Goal: Information Seeking & Learning: Compare options

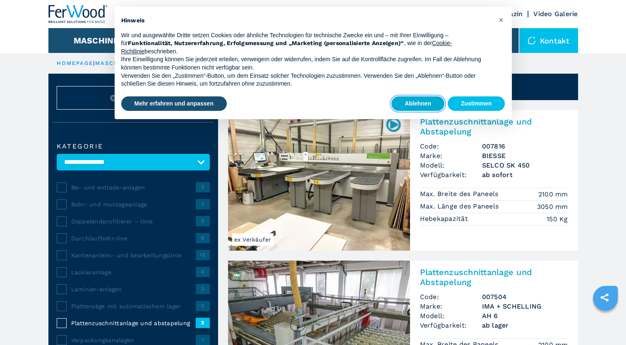
click at [405, 103] on button "Ablehnen" at bounding box center [417, 103] width 53 height 15
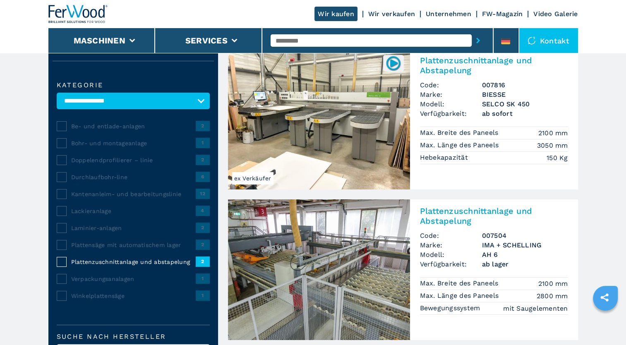
scroll to position [41, 0]
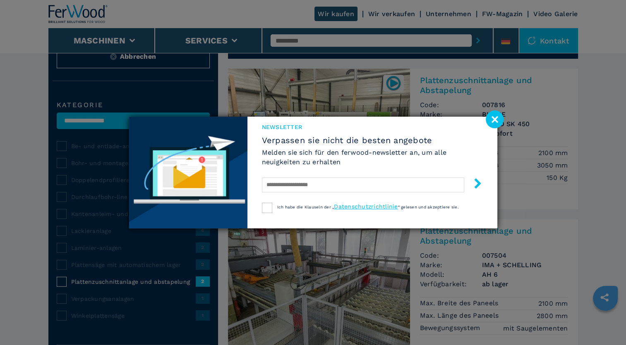
click at [289, 144] on span "Verpassen sie nicht die besten angebote" at bounding box center [372, 140] width 221 height 10
click at [487, 118] on image at bounding box center [495, 119] width 18 height 18
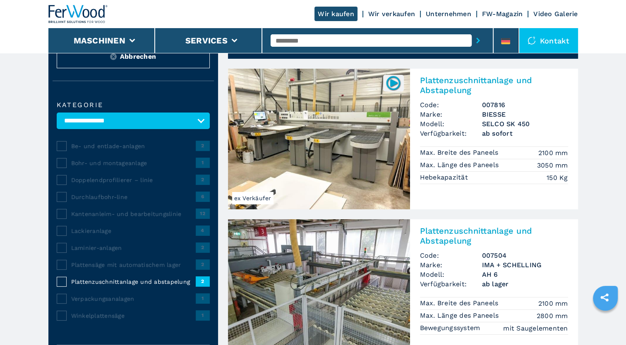
click at [317, 131] on img at bounding box center [319, 139] width 182 height 141
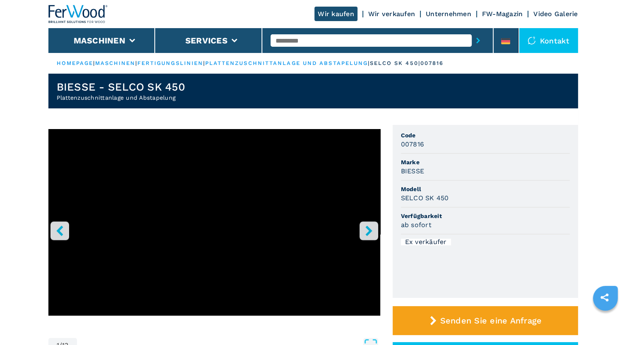
click at [369, 227] on icon "right-button" at bounding box center [369, 230] width 10 height 10
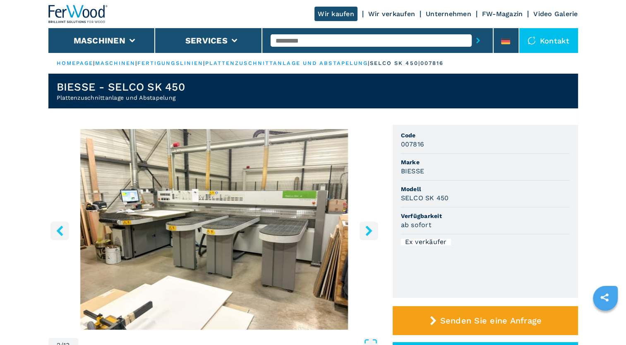
click at [369, 227] on icon "right-button" at bounding box center [369, 230] width 10 height 10
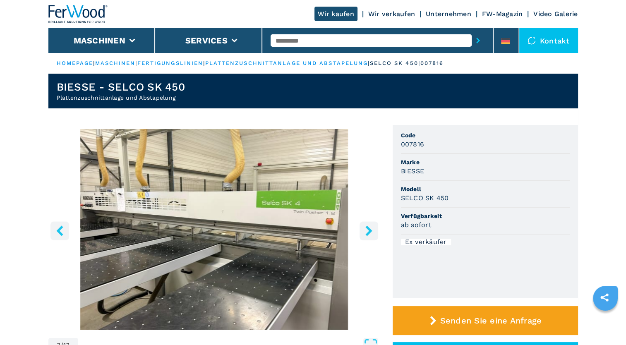
click at [369, 227] on icon "right-button" at bounding box center [369, 230] width 10 height 10
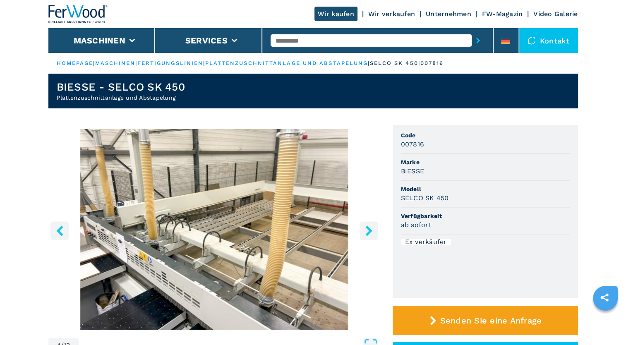
click at [369, 227] on icon "right-button" at bounding box center [369, 230] width 10 height 10
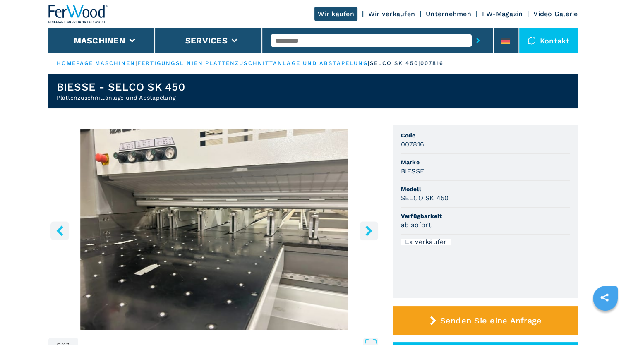
click at [369, 227] on icon "right-button" at bounding box center [369, 230] width 10 height 10
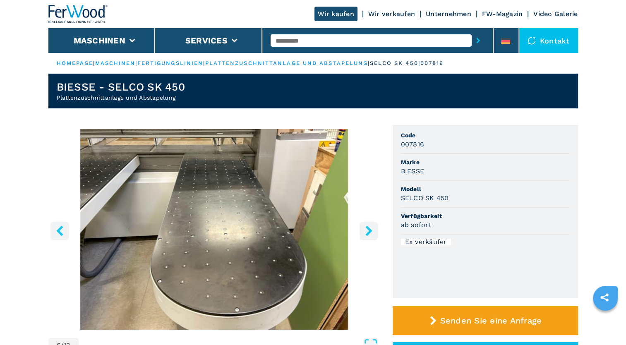
click at [369, 227] on icon "right-button" at bounding box center [369, 230] width 10 height 10
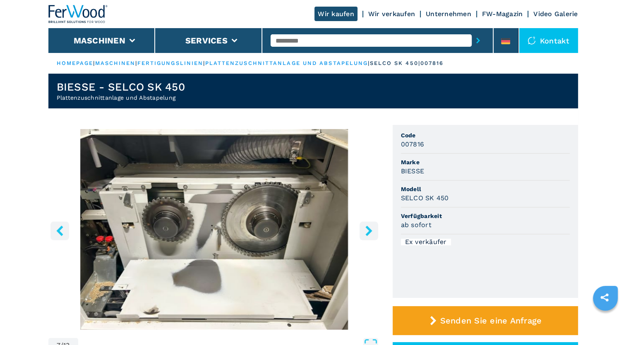
click at [369, 227] on icon "right-button" at bounding box center [369, 230] width 10 height 10
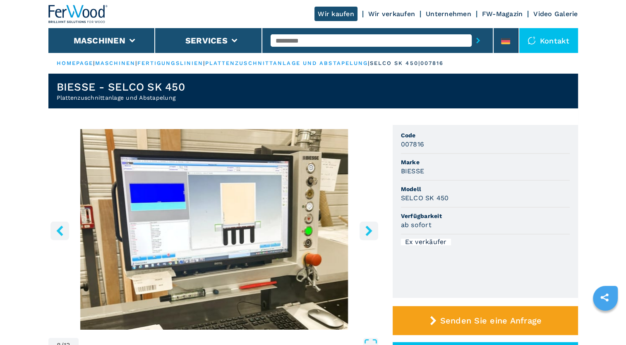
click at [369, 227] on icon "right-button" at bounding box center [369, 230] width 10 height 10
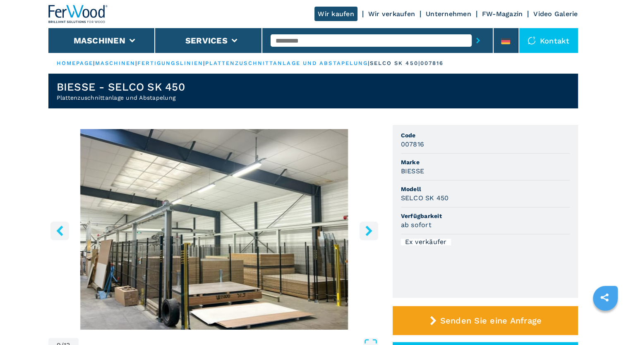
click at [369, 227] on icon "right-button" at bounding box center [369, 230] width 10 height 10
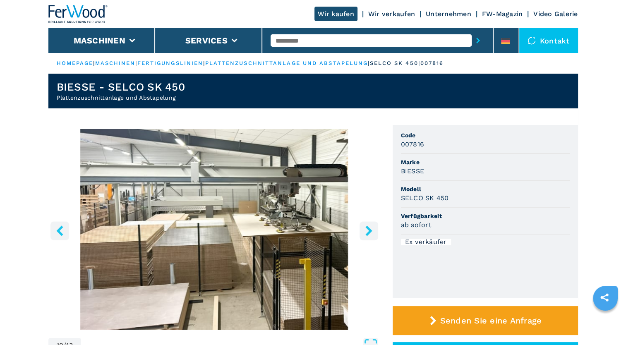
click at [369, 227] on icon "right-button" at bounding box center [369, 230] width 10 height 10
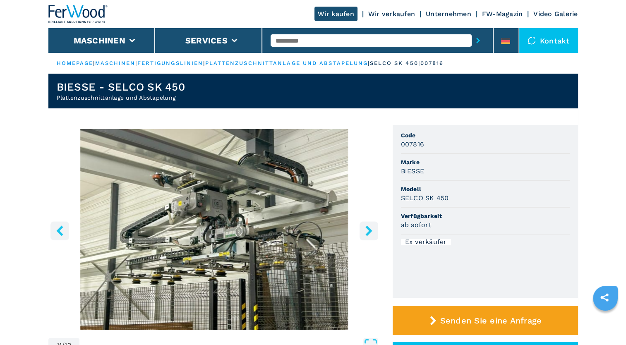
click at [369, 227] on icon "right-button" at bounding box center [369, 230] width 10 height 10
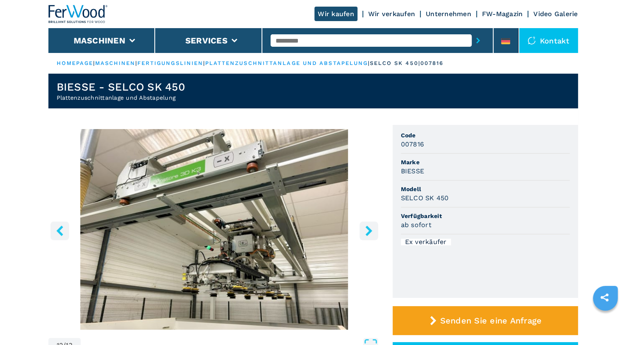
click at [369, 227] on icon "right-button" at bounding box center [369, 230] width 10 height 10
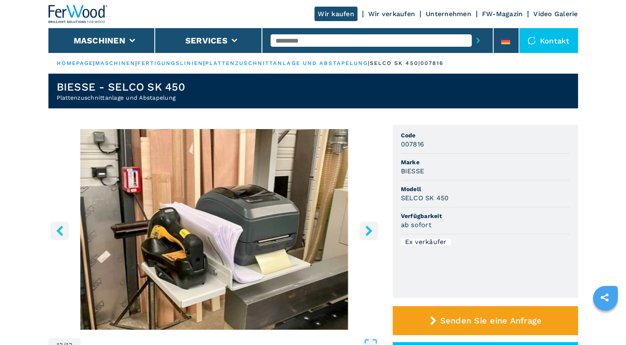
click at [369, 227] on icon "right-button" at bounding box center [369, 230] width 10 height 10
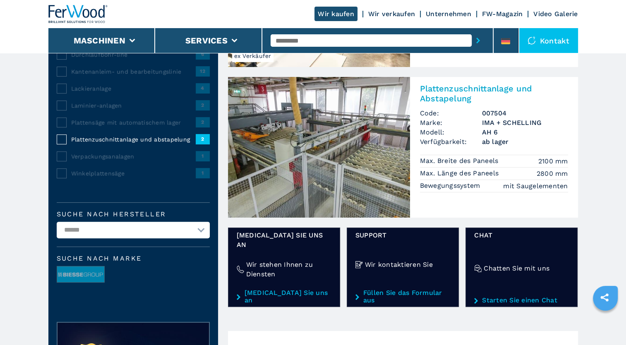
scroll to position [165, 0]
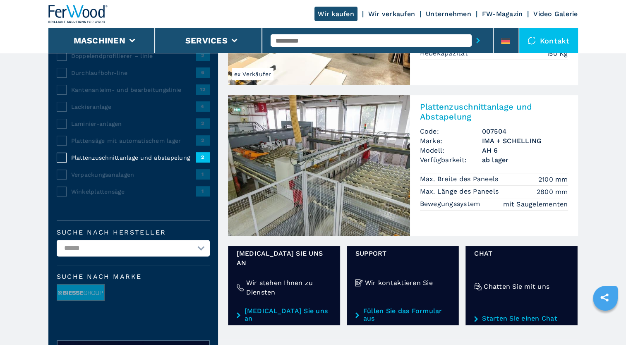
click at [291, 173] on img at bounding box center [319, 165] width 182 height 141
click at [331, 206] on img at bounding box center [319, 165] width 182 height 141
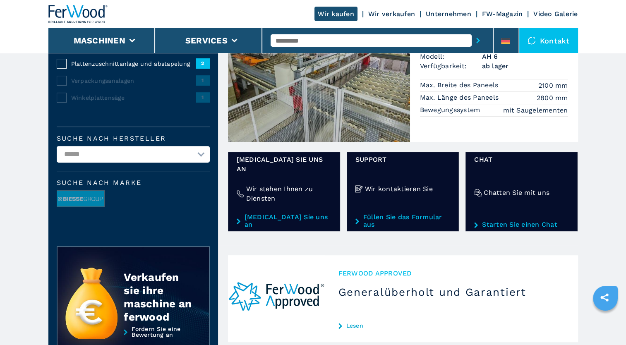
scroll to position [414, 0]
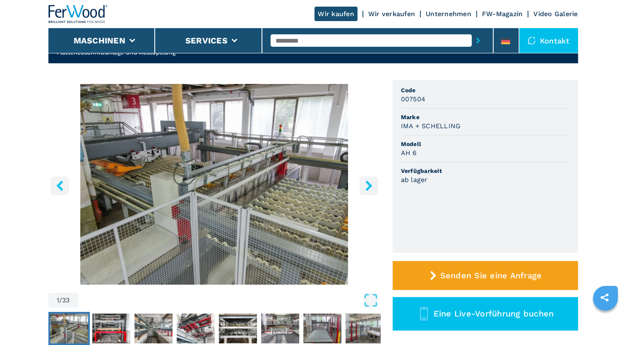
scroll to position [124, 0]
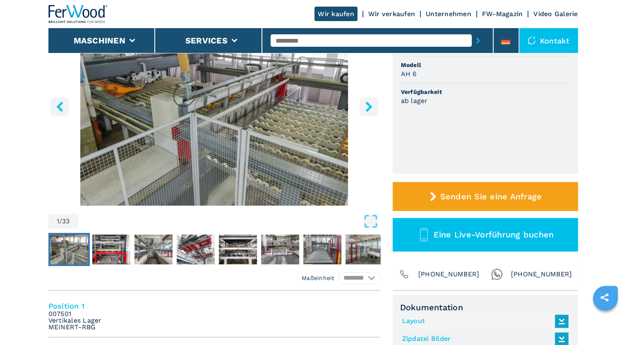
click at [368, 103] on icon "right-button" at bounding box center [369, 106] width 10 height 10
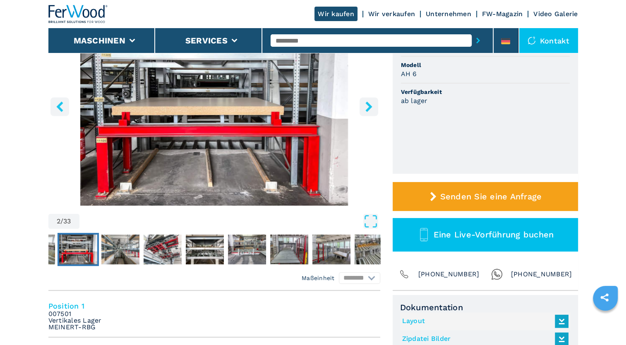
click at [368, 103] on icon "right-button" at bounding box center [369, 106] width 10 height 10
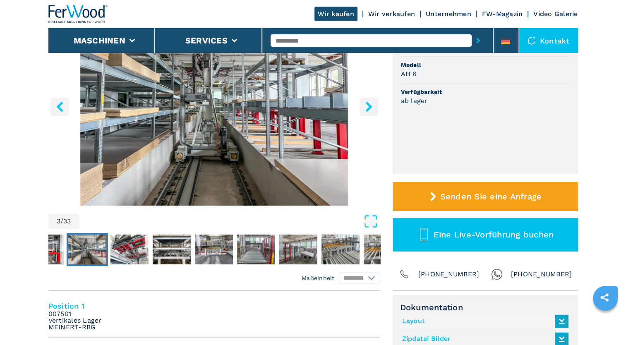
click at [368, 103] on icon "right-button" at bounding box center [369, 106] width 10 height 10
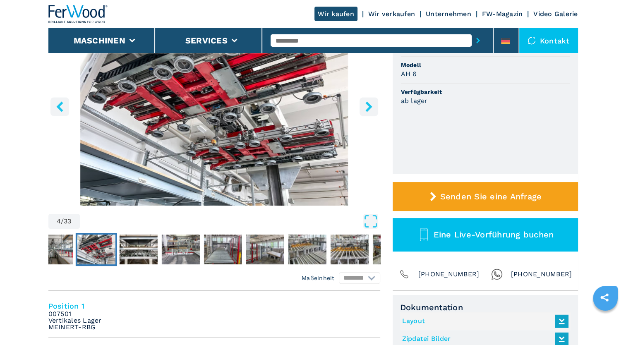
click at [368, 103] on icon "right-button" at bounding box center [369, 106] width 10 height 10
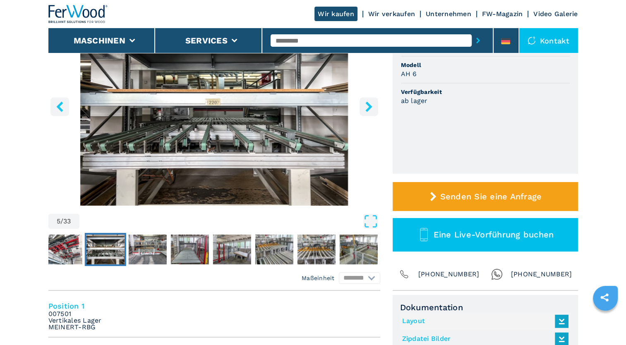
click at [368, 103] on icon "right-button" at bounding box center [369, 106] width 10 height 10
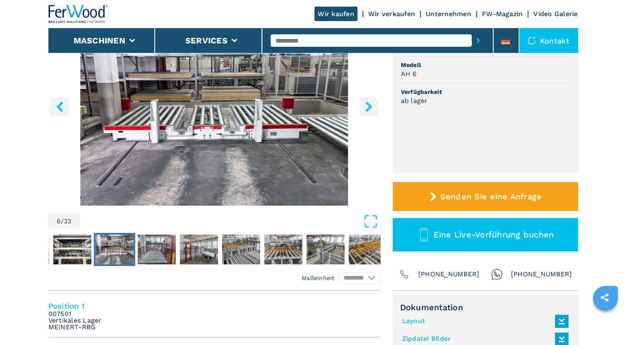
click at [368, 103] on icon "right-button" at bounding box center [369, 106] width 10 height 10
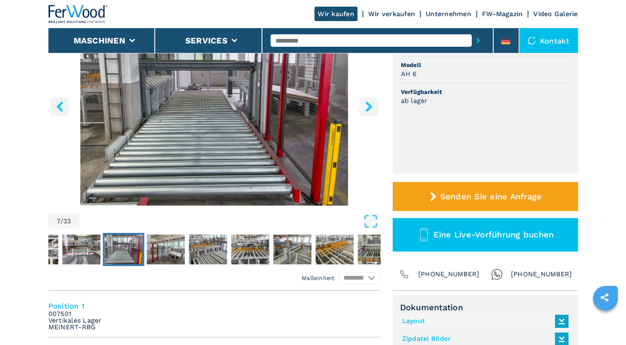
click at [368, 103] on icon "right-button" at bounding box center [369, 106] width 10 height 10
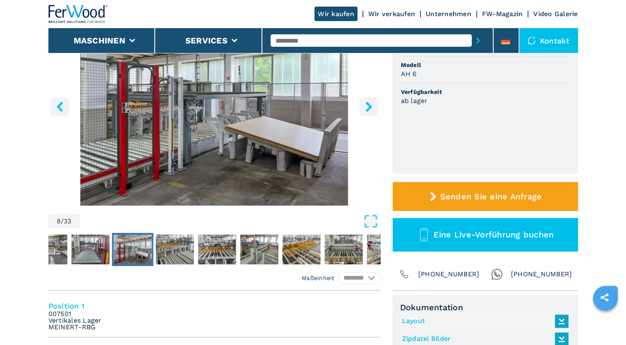
click at [368, 103] on icon "right-button" at bounding box center [369, 106] width 10 height 10
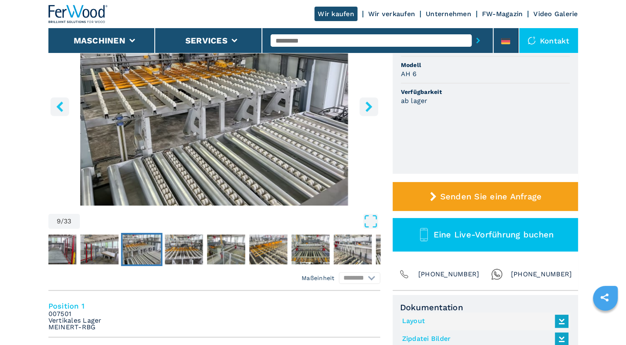
click at [368, 103] on icon "right-button" at bounding box center [369, 106] width 10 height 10
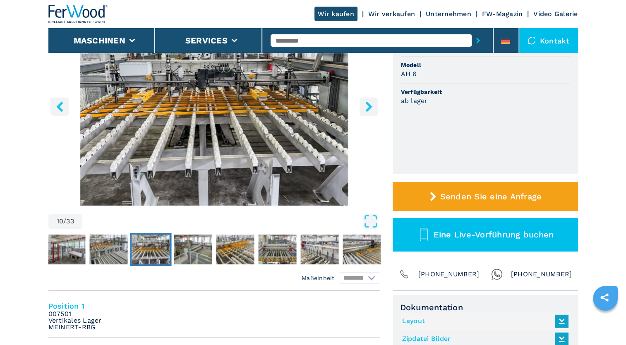
click at [368, 103] on icon "right-button" at bounding box center [369, 106] width 10 height 10
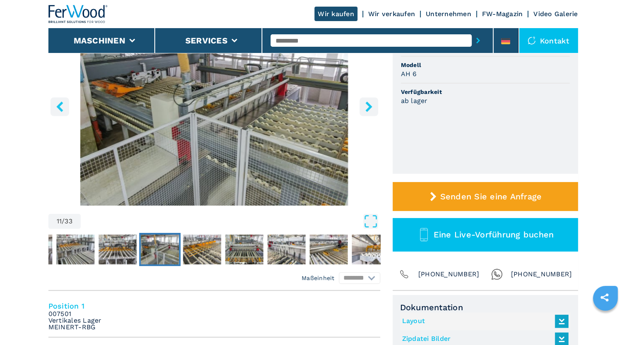
click at [368, 103] on icon "right-button" at bounding box center [369, 106] width 10 height 10
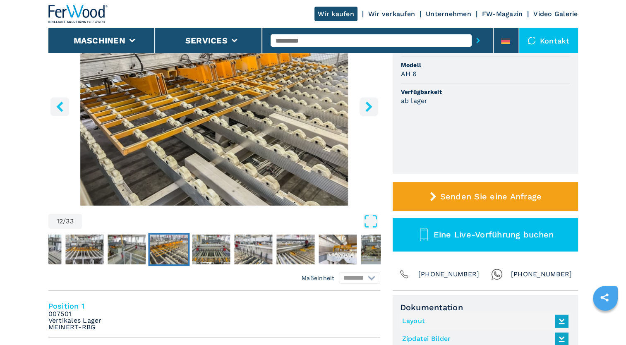
click at [368, 103] on icon "right-button" at bounding box center [369, 106] width 10 height 10
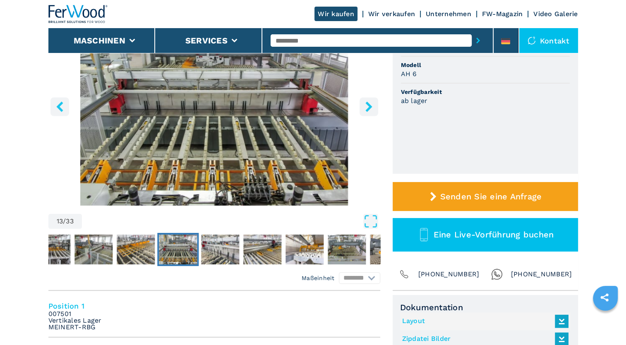
click at [368, 103] on icon "right-button" at bounding box center [369, 106] width 10 height 10
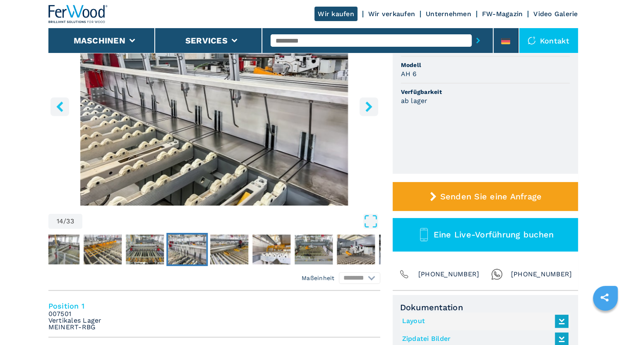
click at [368, 103] on icon "right-button" at bounding box center [369, 106] width 10 height 10
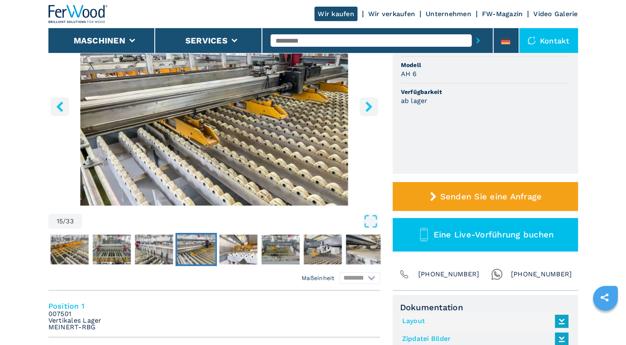
click at [368, 103] on icon "right-button" at bounding box center [369, 106] width 10 height 10
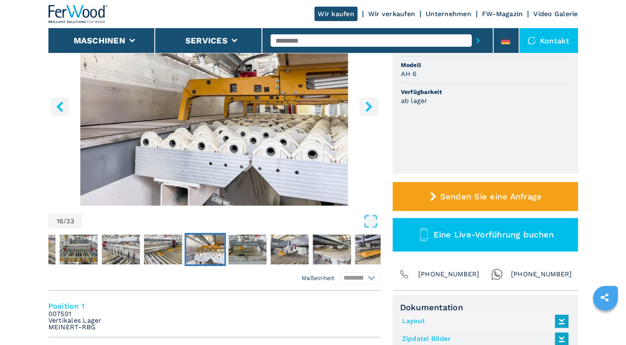
click at [368, 103] on icon "right-button" at bounding box center [369, 106] width 10 height 10
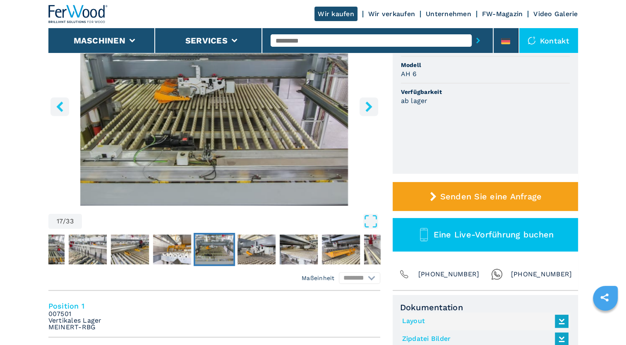
click at [368, 103] on icon "right-button" at bounding box center [369, 106] width 10 height 10
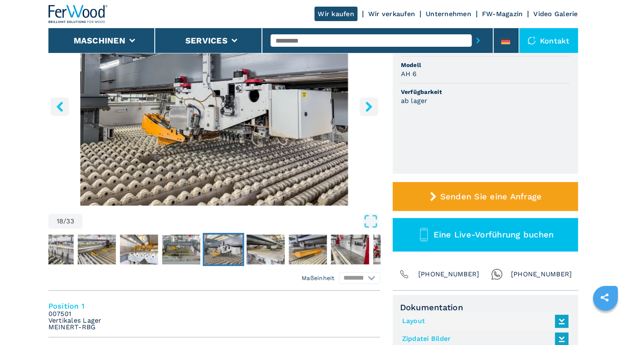
click at [368, 103] on icon "right-button" at bounding box center [369, 106] width 10 height 10
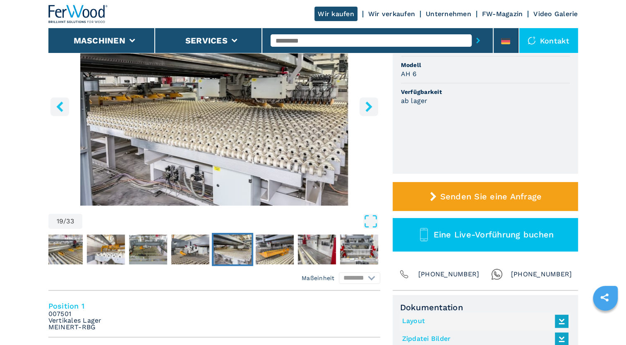
click at [368, 103] on icon "right-button" at bounding box center [369, 106] width 10 height 10
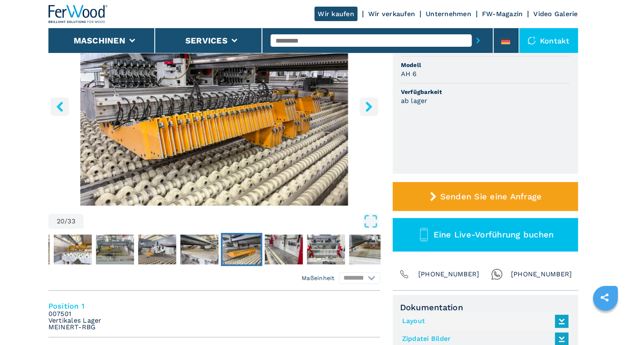
click at [368, 103] on icon "right-button" at bounding box center [369, 106] width 10 height 10
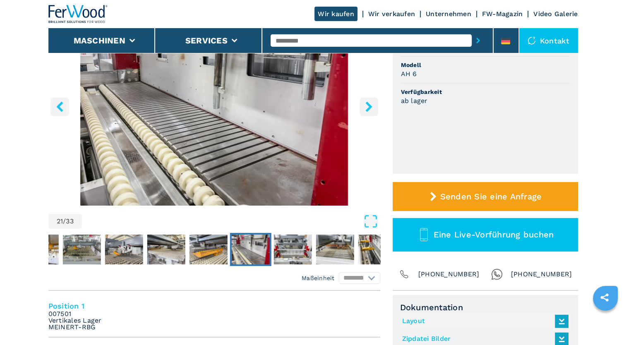
click at [368, 103] on icon "right-button" at bounding box center [369, 106] width 10 height 10
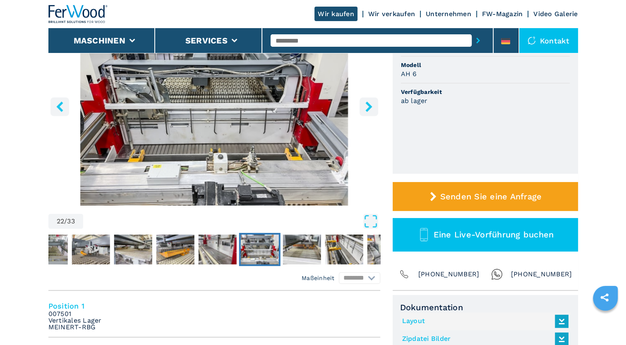
click at [368, 103] on icon "right-button" at bounding box center [369, 106] width 10 height 10
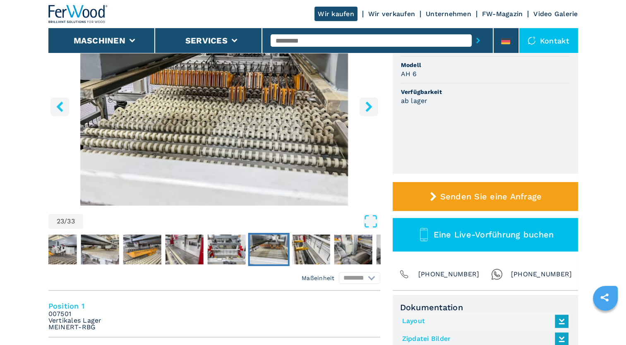
click at [368, 103] on icon "right-button" at bounding box center [369, 106] width 10 height 10
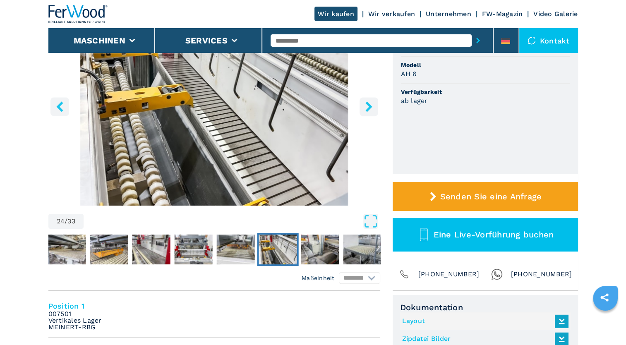
click at [368, 103] on icon "right-button" at bounding box center [369, 106] width 10 height 10
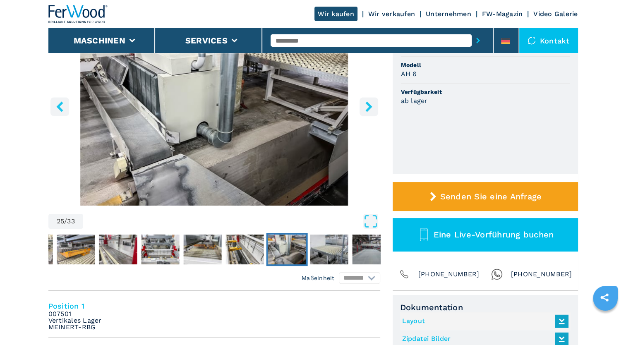
click at [368, 103] on icon "right-button" at bounding box center [369, 106] width 10 height 10
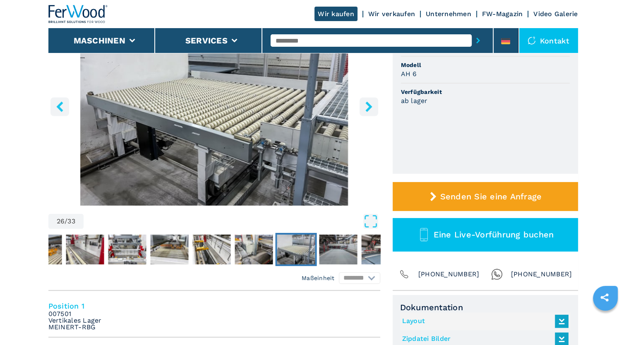
click at [368, 103] on icon "right-button" at bounding box center [369, 106] width 10 height 10
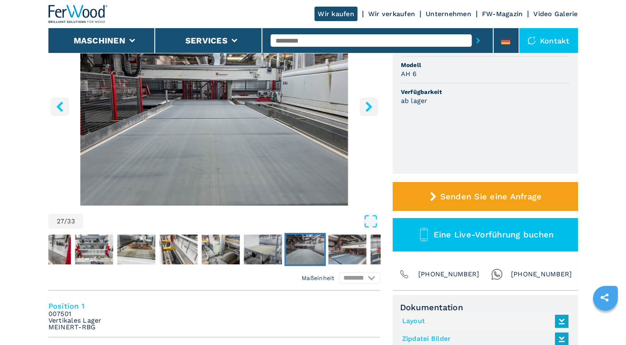
click at [368, 103] on icon "right-button" at bounding box center [369, 106] width 10 height 10
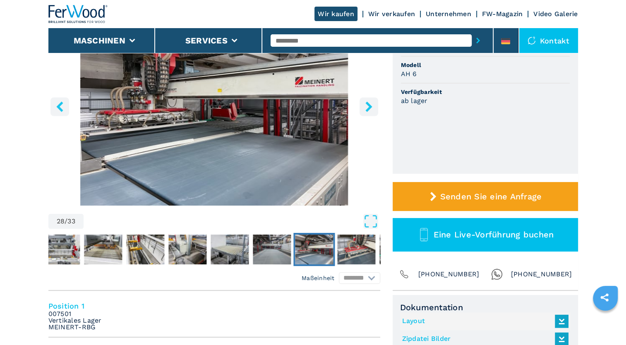
click at [368, 103] on icon "right-button" at bounding box center [369, 106] width 10 height 10
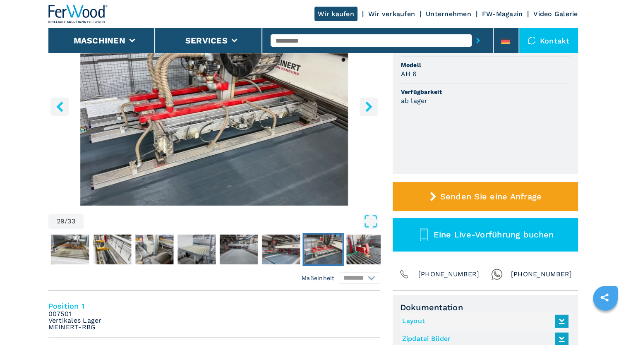
click at [368, 103] on icon "right-button" at bounding box center [369, 106] width 10 height 10
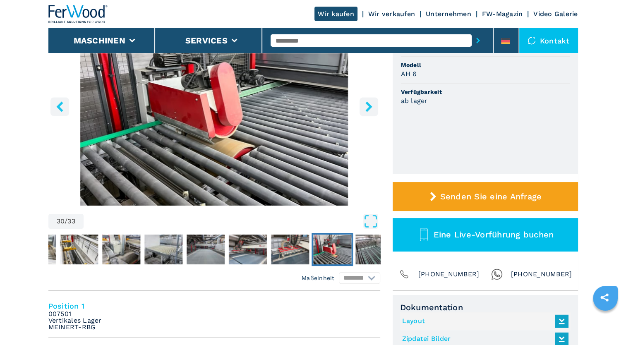
click at [368, 103] on icon "right-button" at bounding box center [369, 106] width 10 height 10
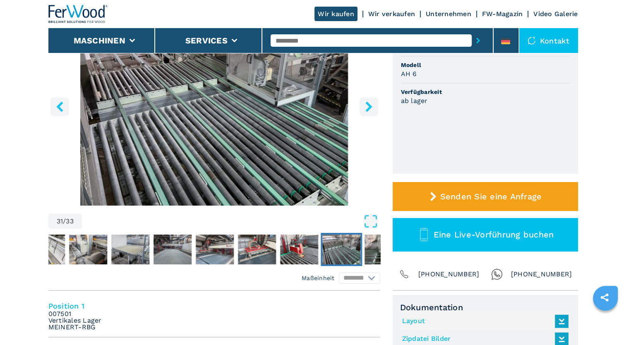
click at [368, 103] on icon "right-button" at bounding box center [369, 106] width 10 height 10
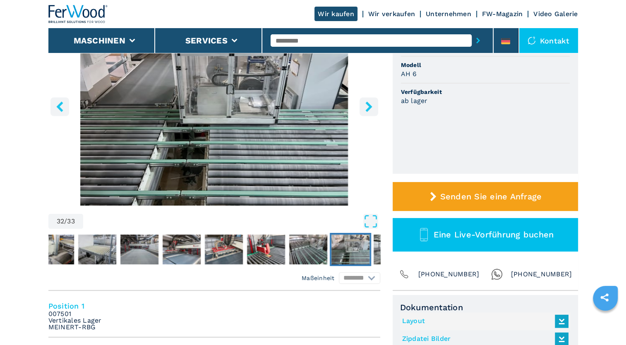
click at [368, 103] on icon "right-button" at bounding box center [369, 106] width 10 height 10
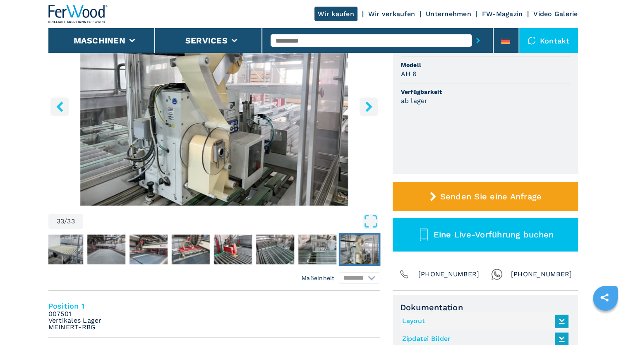
click at [368, 103] on icon "right-button" at bounding box center [369, 106] width 10 height 10
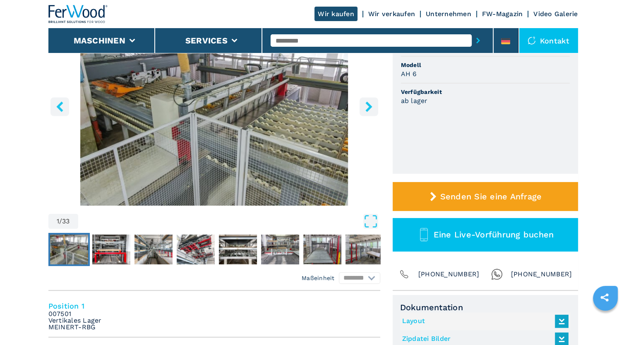
click at [368, 103] on icon "right-button" at bounding box center [369, 106] width 10 height 10
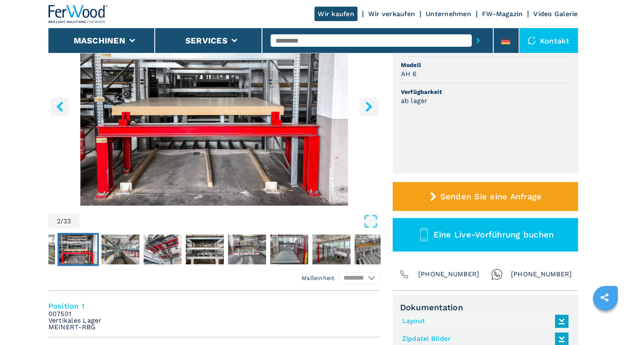
click at [368, 103] on icon "right-button" at bounding box center [369, 106] width 10 height 10
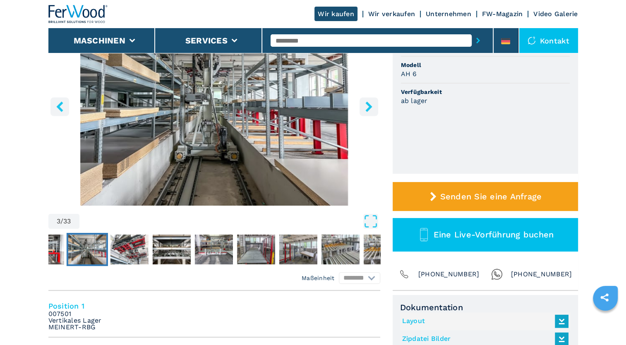
click at [368, 103] on icon "right-button" at bounding box center [369, 106] width 10 height 10
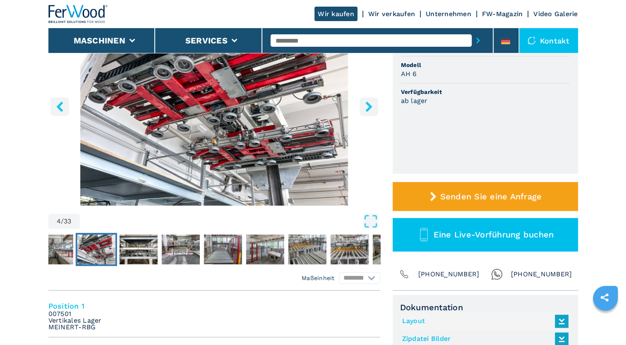
click at [368, 103] on icon "right-button" at bounding box center [369, 106] width 10 height 10
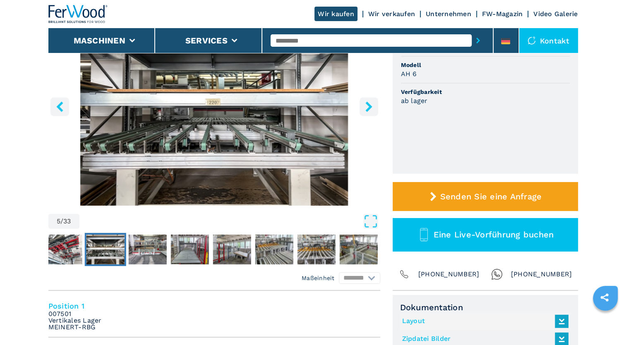
click at [368, 103] on icon "right-button" at bounding box center [369, 106] width 10 height 10
